Goal: Information Seeking & Learning: Learn about a topic

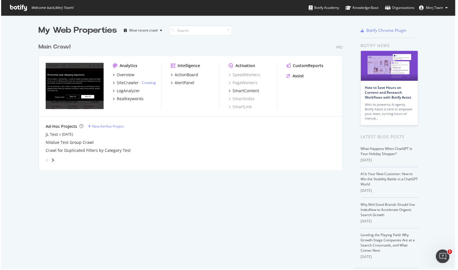
scroll to position [270, 458]
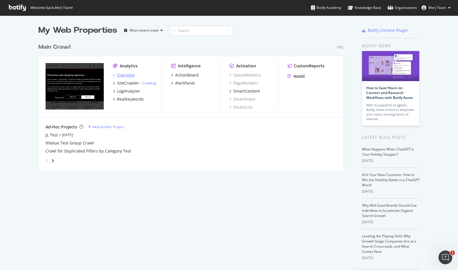
click at [120, 74] on div "Overview" at bounding box center [126, 75] width 18 height 6
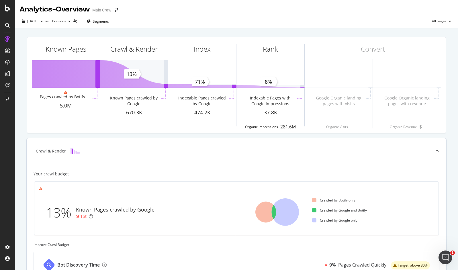
click at [261, 187] on icon at bounding box center [277, 212] width 61 height 52
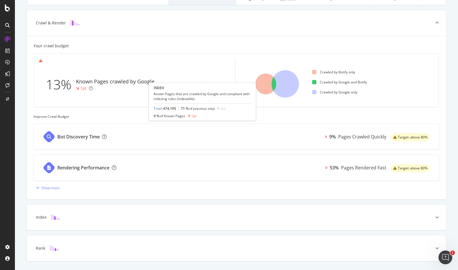
scroll to position [144, 0]
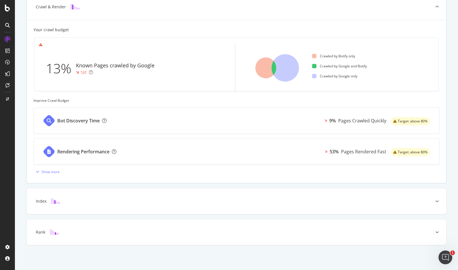
click at [284, 25] on div "Your crawl budget 13% Known Pages crawled by Google 1pt Crawled by Botify only …" at bounding box center [237, 101] width 420 height 163
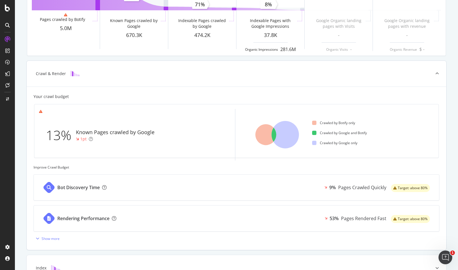
scroll to position [0, 0]
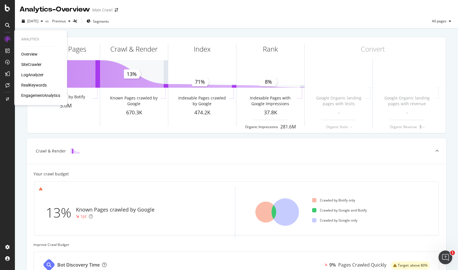
click at [56, 97] on div "EngagementAnalytics" at bounding box center [40, 96] width 39 height 6
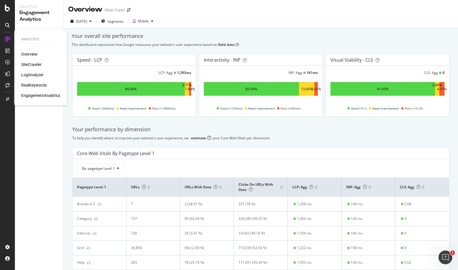
click at [30, 66] on div "SiteCrawler" at bounding box center [31, 65] width 20 height 6
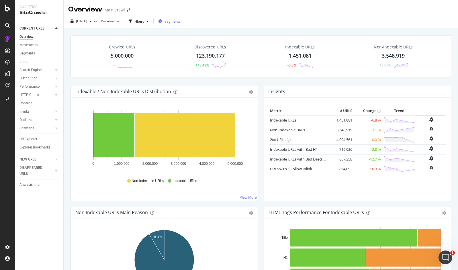
click at [181, 21] on span "Segments" at bounding box center [173, 21] width 16 height 5
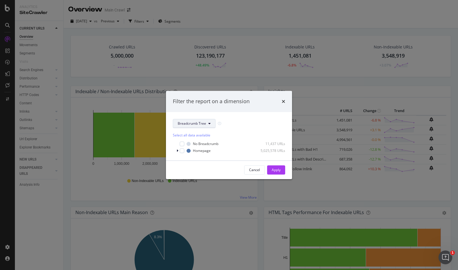
click at [201, 120] on button "Breadcrumb Tree" at bounding box center [194, 123] width 43 height 9
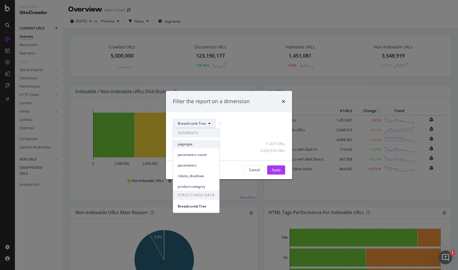
click at [198, 141] on div "pagetype" at bounding box center [196, 144] width 46 height 8
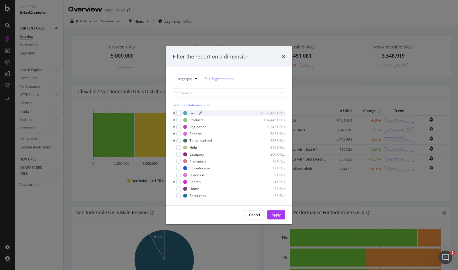
click at [190, 114] on div "Grid" at bounding box center [192, 113] width 7 height 5
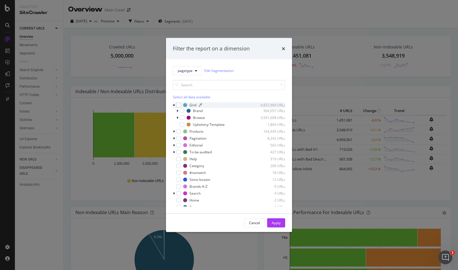
click at [191, 106] on div "Grid" at bounding box center [192, 105] width 7 height 5
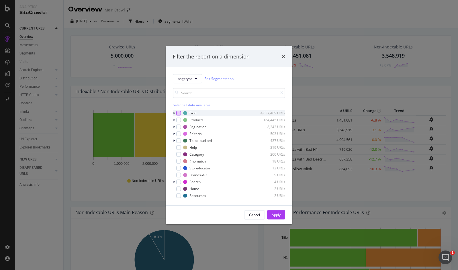
click at [180, 112] on div "modal" at bounding box center [178, 113] width 5 height 5
click at [274, 210] on div "Cancel Apply" at bounding box center [229, 214] width 126 height 18
click at [275, 213] on div "Apply" at bounding box center [276, 214] width 9 height 5
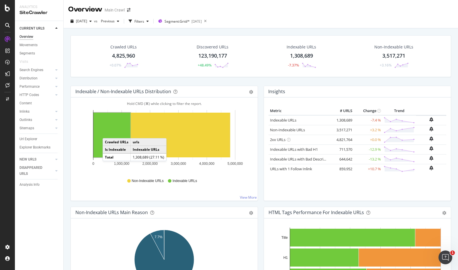
click at [108, 132] on rect "A chart." at bounding box center [111, 135] width 37 height 45
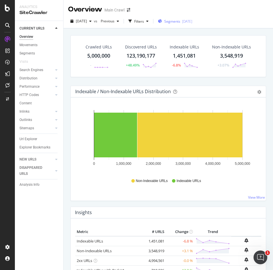
click at [181, 21] on span "Segments" at bounding box center [173, 21] width 16 height 5
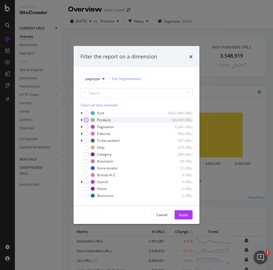
click at [88, 119] on div "modal" at bounding box center [86, 120] width 5 height 5
click at [191, 217] on button "Apply" at bounding box center [184, 214] width 18 height 9
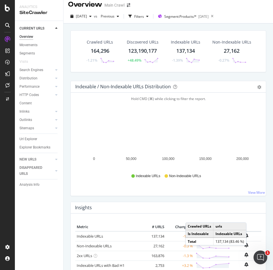
scroll to position [5, 0]
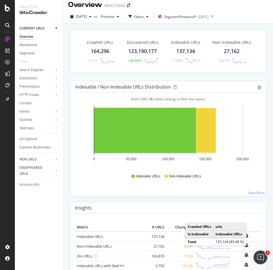
click at [133, 139] on rect "A chart." at bounding box center [145, 130] width 102 height 45
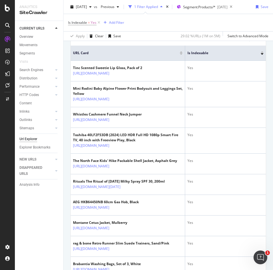
scroll to position [138, 0]
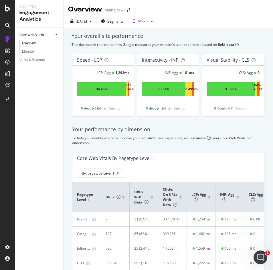
scroll to position [100, 0]
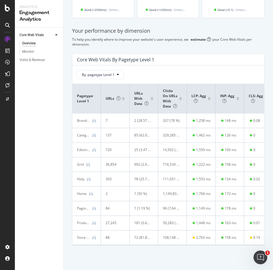
click at [82, 134] on div "Category" at bounding box center [83, 135] width 13 height 5
click at [94, 135] on icon at bounding box center [94, 135] width 4 height 4
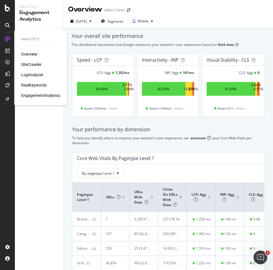
click at [32, 54] on div "Overview" at bounding box center [29, 54] width 16 height 6
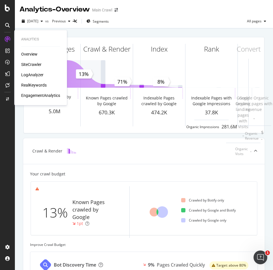
click at [37, 63] on div "SiteCrawler" at bounding box center [31, 65] width 20 height 6
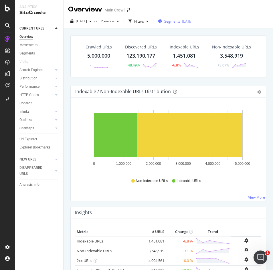
click at [181, 23] on span "Segments" at bounding box center [173, 21] width 16 height 5
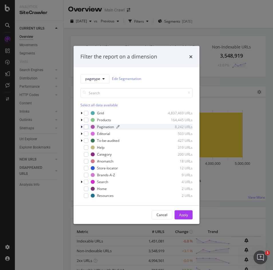
click at [99, 128] on div "Pagination" at bounding box center [105, 126] width 17 height 5
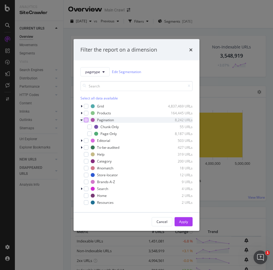
click at [87, 118] on div "modal" at bounding box center [86, 120] width 5 height 5
click at [180, 222] on div "Apply" at bounding box center [183, 221] width 9 height 5
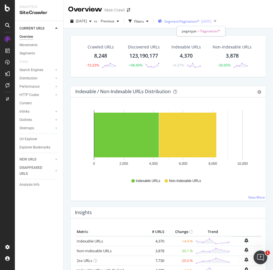
click at [200, 21] on span "Segment: Pagination/*" at bounding box center [182, 21] width 35 height 5
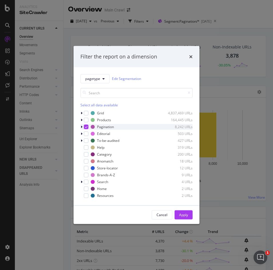
click at [87, 129] on div "modal" at bounding box center [86, 126] width 5 height 5
click at [86, 133] on div "modal" at bounding box center [86, 133] width 5 height 5
click at [193, 220] on div "Cancel Apply" at bounding box center [137, 214] width 126 height 18
click at [189, 216] on button "Apply" at bounding box center [184, 214] width 18 height 9
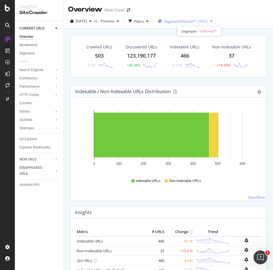
click at [191, 19] on span "Segment: Editorial/*" at bounding box center [181, 21] width 32 height 5
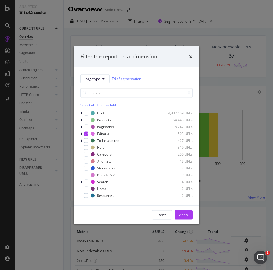
click at [201, 28] on div "Filter the report on a dimension pagetype Edit Segmentation Select all data ava…" at bounding box center [136, 135] width 273 height 270
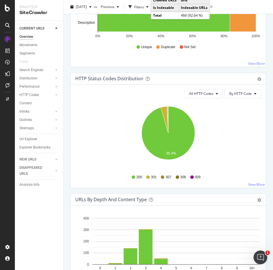
scroll to position [525, 0]
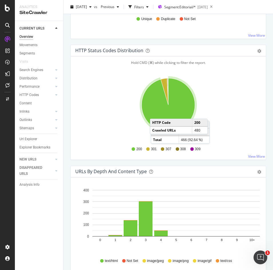
click at [156, 113] on icon "A chart." at bounding box center [168, 104] width 53 height 53
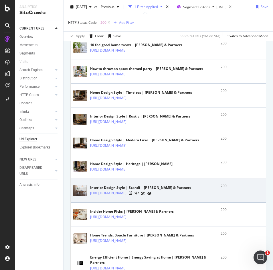
scroll to position [342, 0]
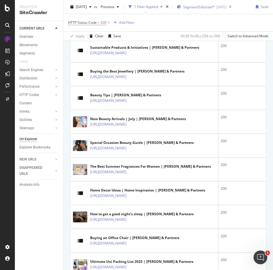
click at [214, 11] on div "Segment: Editorial/* [DATE]" at bounding box center [202, 7] width 50 height 9
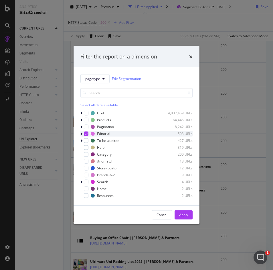
click at [85, 134] on icon "modal" at bounding box center [86, 133] width 3 height 3
click at [85, 154] on div "modal" at bounding box center [86, 154] width 5 height 5
click at [177, 215] on button "Apply" at bounding box center [184, 214] width 18 height 9
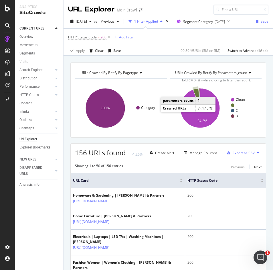
click at [197, 90] on icon "A chart." at bounding box center [196, 98] width 7 height 20
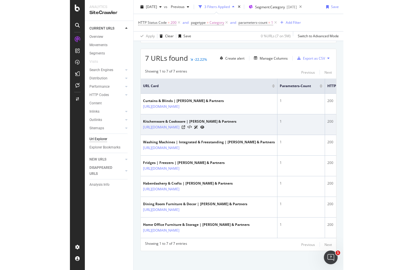
scroll to position [99, 0]
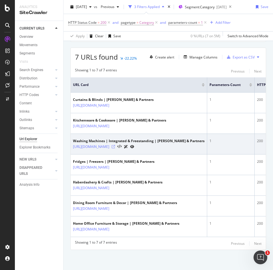
click at [115, 148] on icon at bounding box center [113, 146] width 3 height 3
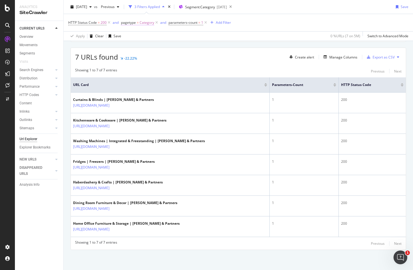
click at [138, 24] on span "=" at bounding box center [138, 22] width 2 height 5
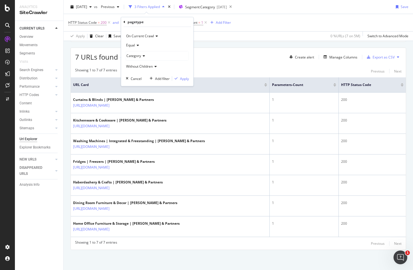
click at [228, 30] on div "HTTP Status Code = 200 and pagetype = Category and parameters-count = 1 Add Fil…" at bounding box center [238, 22] width 340 height 17
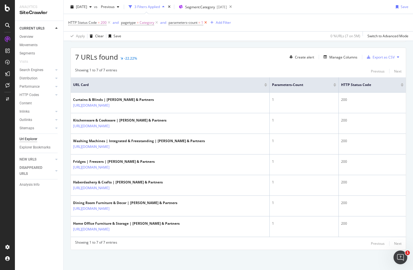
click at [204, 24] on icon at bounding box center [205, 23] width 5 height 6
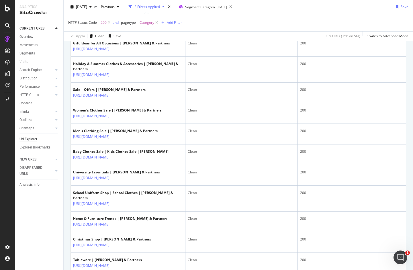
scroll to position [389, 0]
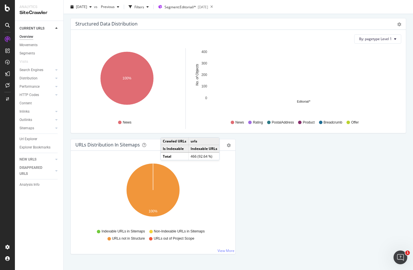
scroll to position [561, 0]
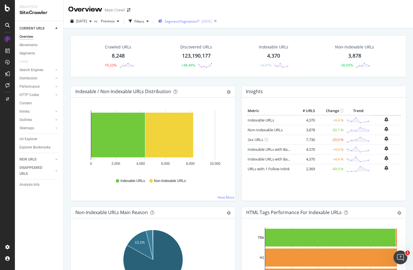
click at [200, 23] on span "Segment: Pagination/*" at bounding box center [182, 21] width 35 height 5
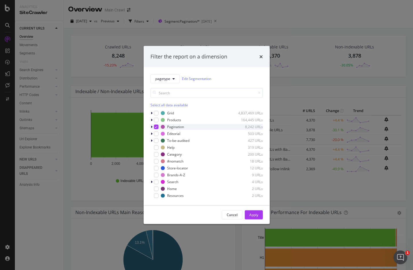
click at [154, 128] on div "modal" at bounding box center [156, 126] width 5 height 5
click at [261, 217] on button "Apply" at bounding box center [254, 214] width 18 height 9
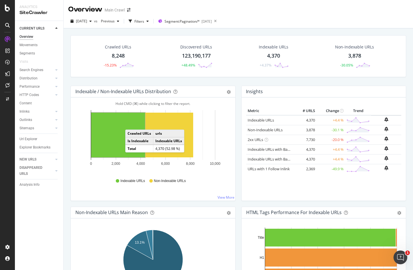
click at [128, 140] on td "Is Indexable" at bounding box center [140, 141] width 28 height 8
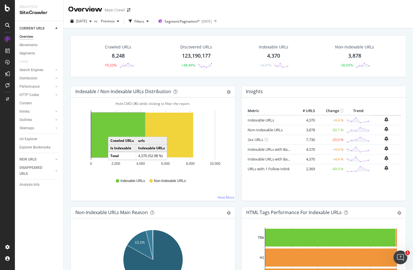
click at [114, 131] on rect "A chart." at bounding box center [118, 135] width 54 height 45
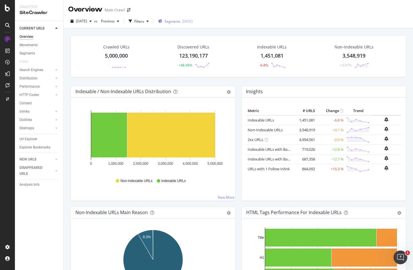
click at [181, 23] on span "Segments" at bounding box center [173, 21] width 16 height 5
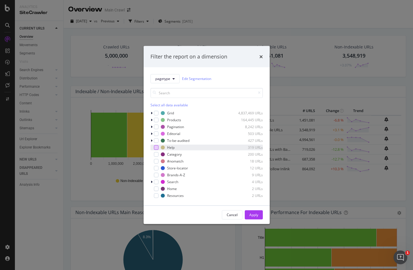
click at [156, 148] on div "modal" at bounding box center [156, 147] width 5 height 5
click at [257, 219] on button "Apply" at bounding box center [254, 214] width 18 height 9
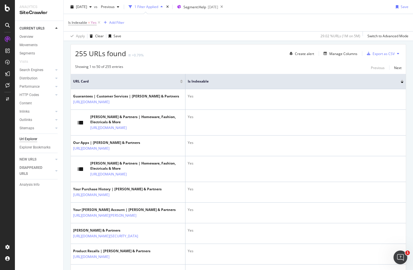
scroll to position [119, 0]
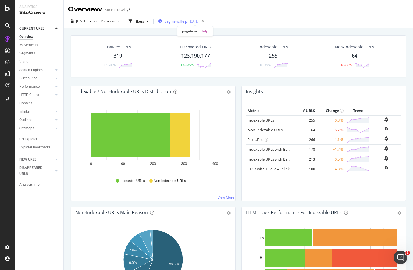
click at [187, 22] on span "Segment: Help" at bounding box center [176, 21] width 23 height 5
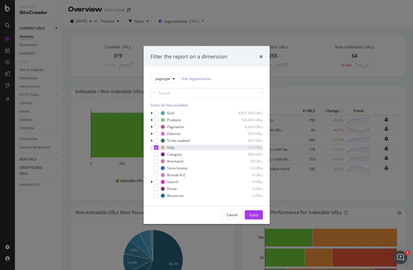
click at [156, 150] on div "Help 319 URLs" at bounding box center [206, 147] width 112 height 6
click at [153, 168] on div "modal" at bounding box center [151, 168] width 3 height 6
click at [255, 212] on div "Apply" at bounding box center [253, 214] width 9 height 9
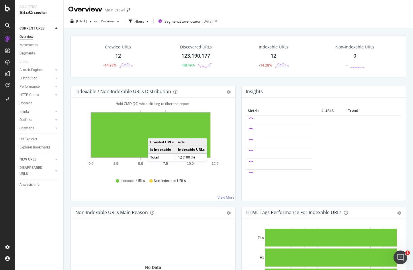
click at [153, 133] on rect "A chart." at bounding box center [150, 135] width 119 height 45
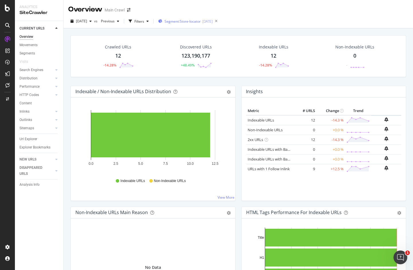
click at [198, 21] on span "Segment: Store-locator" at bounding box center [183, 21] width 36 height 5
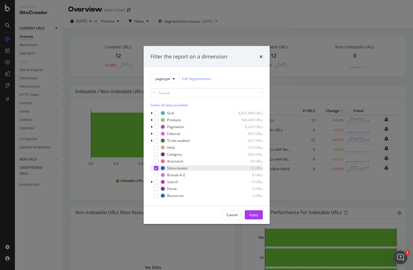
click at [155, 169] on icon "modal" at bounding box center [156, 168] width 3 height 3
click at [155, 178] on div "Grid 4,837,469 URLs Products 164,445 URLs Pagination 8,242 URLs Editorial 503 U…" at bounding box center [206, 154] width 112 height 88
click at [155, 175] on div "modal" at bounding box center [156, 175] width 5 height 5
click at [250, 211] on div "Apply" at bounding box center [253, 214] width 9 height 9
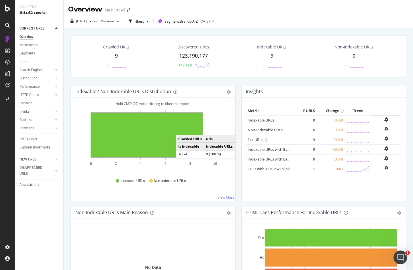
click at [176, 126] on rect "A chart." at bounding box center [146, 135] width 111 height 45
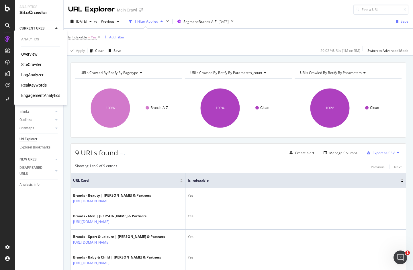
click at [41, 96] on div "EngagementAnalytics" at bounding box center [40, 96] width 39 height 6
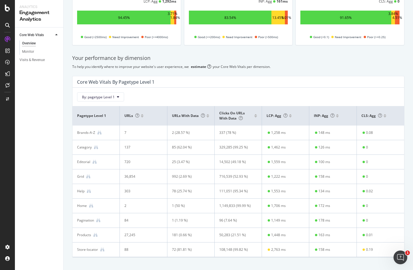
scroll to position [85, 0]
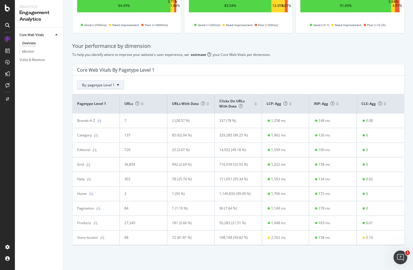
click at [87, 86] on button "By: pagetype Level 1" at bounding box center [100, 84] width 47 height 9
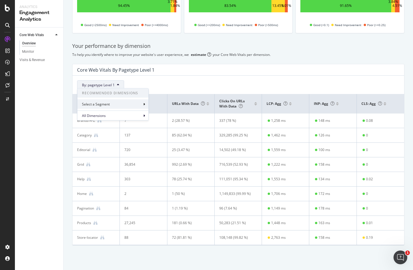
click at [87, 102] on div "Select a Segment" at bounding box center [96, 104] width 29 height 5
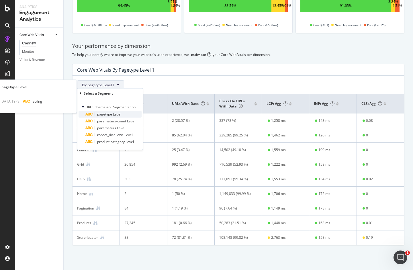
click at [102, 111] on div "pagetype Level" at bounding box center [113, 114] width 56 height 7
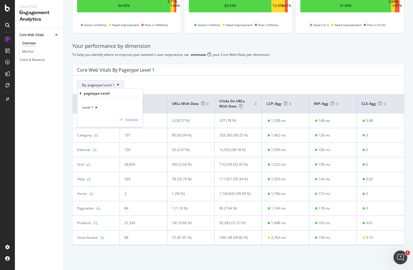
click at [92, 107] on span "Level 1" at bounding box center [87, 107] width 11 height 5
drag, startPoint x: 93, startPoint y: 122, endPoint x: 93, endPoint y: 127, distance: 4.9
click at [93, 127] on div "Level 1 Level 2 Level 3 Level 4 Level 5 Level 6" at bounding box center [114, 138] width 64 height 52
click at [93, 127] on span "Level 2" at bounding box center [90, 126] width 11 height 5
click at [131, 121] on div "Validate" at bounding box center [131, 119] width 13 height 5
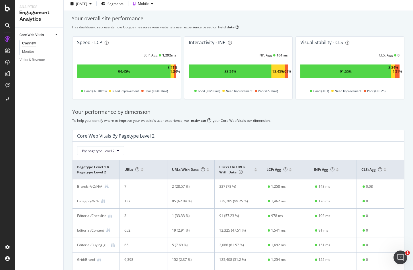
scroll to position [12, 0]
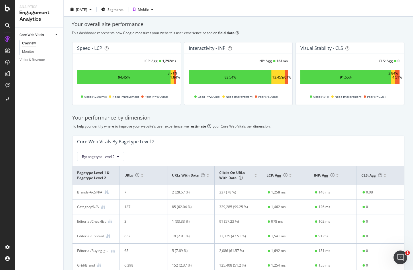
click at [285, 78] on div "3.01%" at bounding box center [286, 77] width 10 height 5
click at [287, 76] on div "3.01%" at bounding box center [286, 77] width 10 height 5
click at [353, 77] on div "4.51%" at bounding box center [397, 77] width 10 height 5
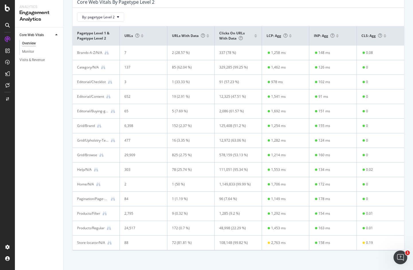
scroll to position [153, 0]
